Goal: Task Accomplishment & Management: Complete application form

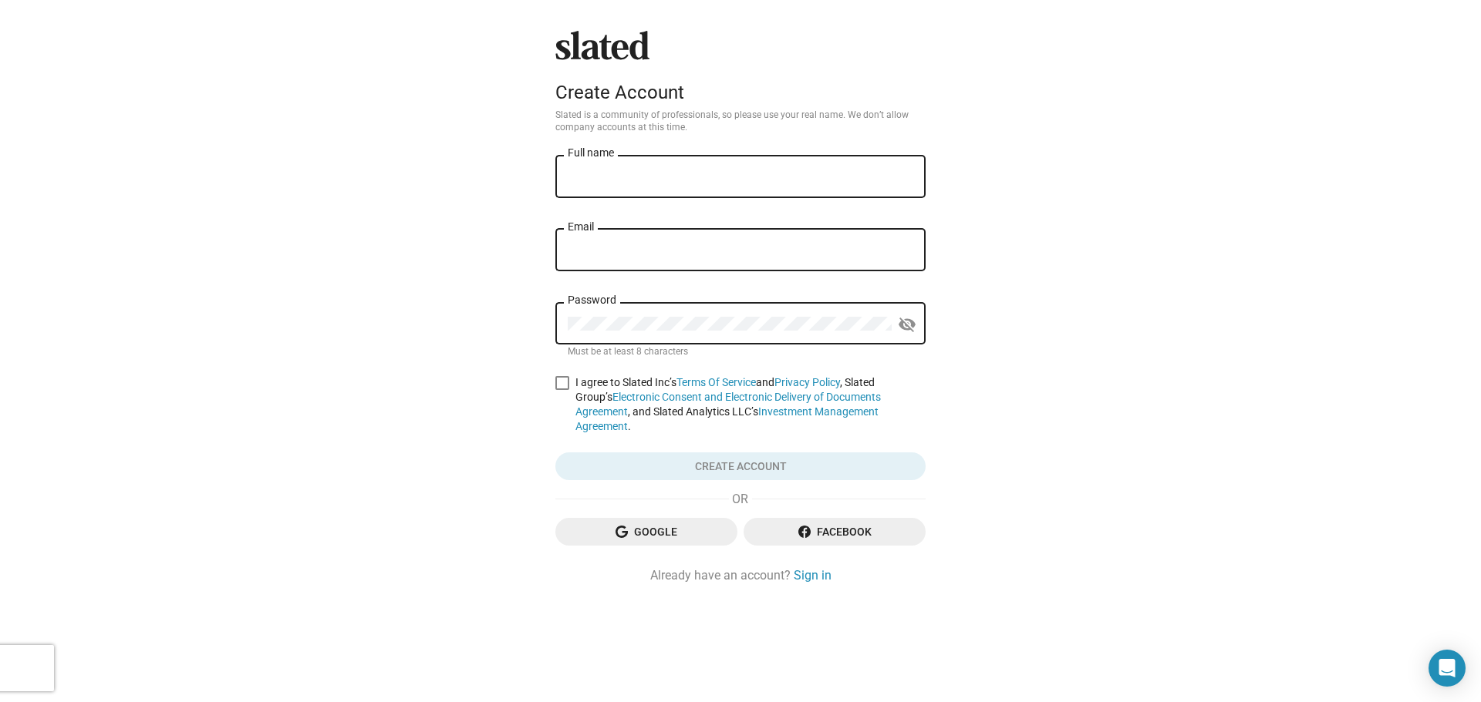
click at [733, 170] on input "Full name" at bounding box center [740, 177] width 345 height 14
type input "[PERSON_NAME]"
type input "[PERSON_NAME][EMAIL_ADDRESS][DOMAIN_NAME]"
click at [731, 315] on div "Password" at bounding box center [730, 321] width 324 height 45
click at [558, 384] on span at bounding box center [562, 383] width 14 height 14
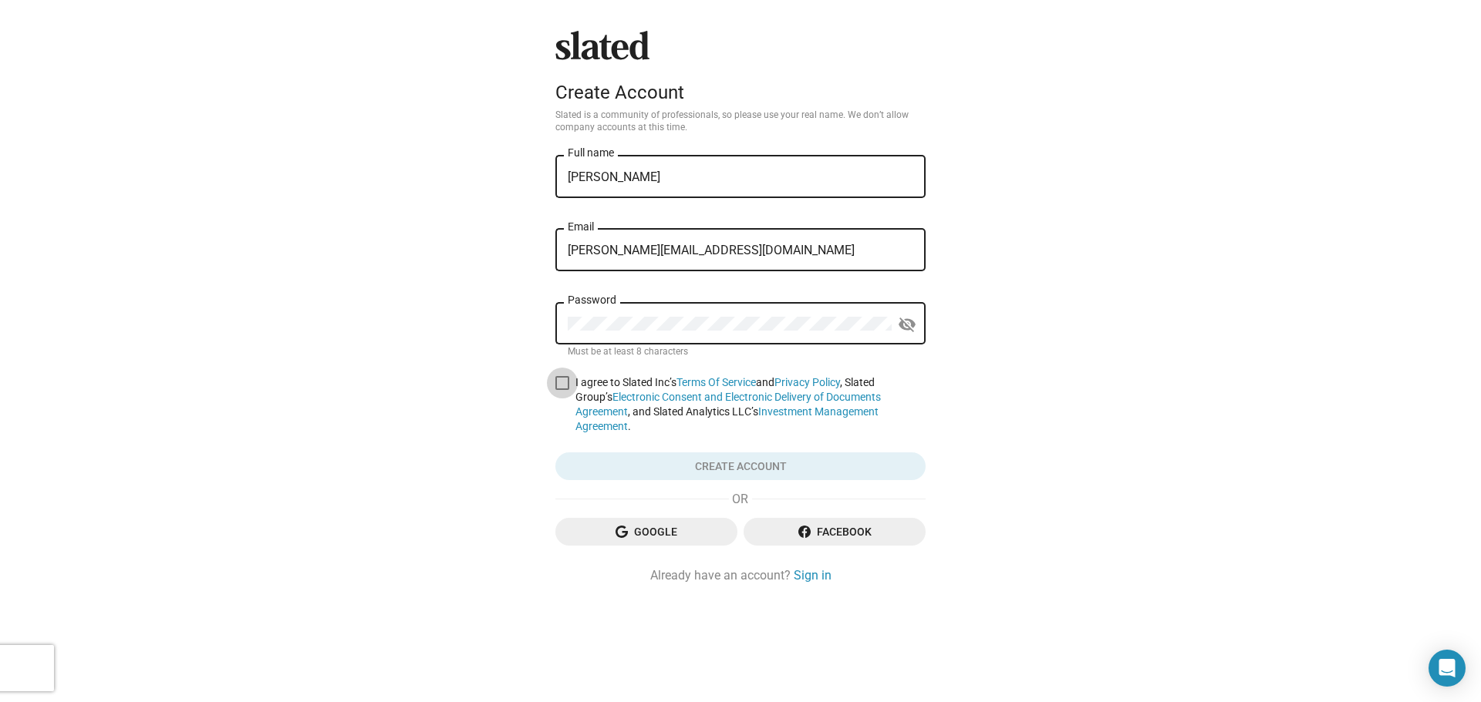
click at [561, 390] on input "I agree to Slated Inc’s Terms Of Service and Privacy Policy , Slated Group’s El…" at bounding box center [561, 390] width 1 height 1
checkbox input "true"
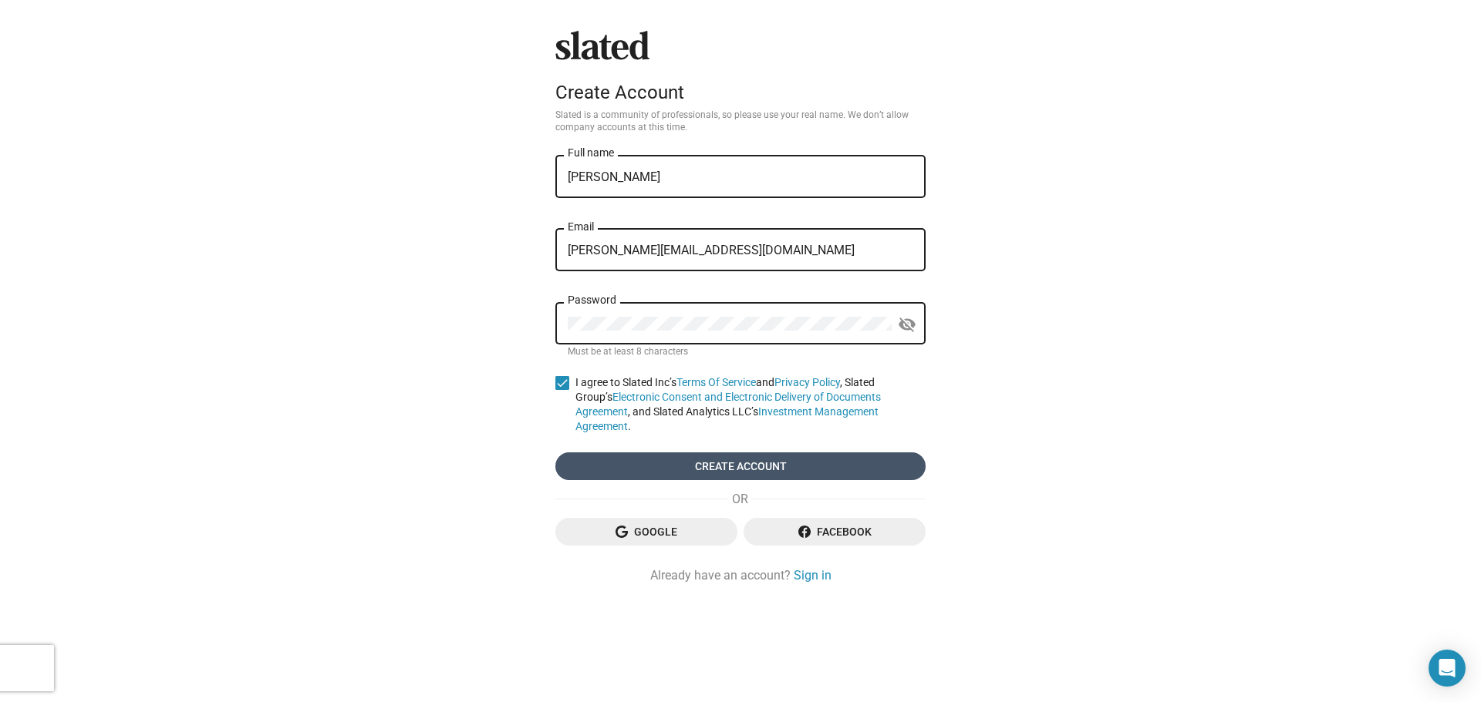
click at [689, 455] on span "Create account" at bounding box center [740, 467] width 345 height 28
